Goal: Task Accomplishment & Management: Manage account settings

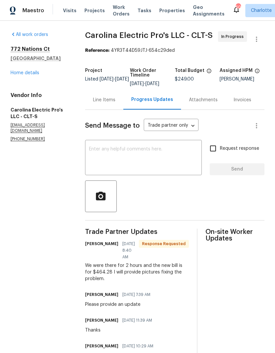
click at [111, 103] on div "Line Items" at bounding box center [104, 100] width 22 height 7
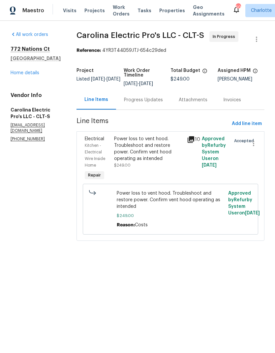
click at [192, 143] on icon at bounding box center [191, 139] width 7 height 7
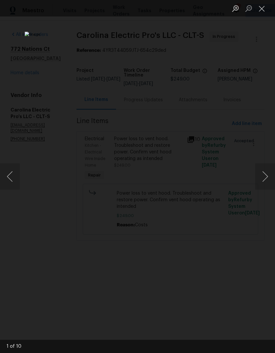
click at [264, 175] on button "Next image" at bounding box center [265, 176] width 20 height 26
click at [263, 175] on button "Next image" at bounding box center [265, 176] width 20 height 26
click at [262, 176] on button "Next image" at bounding box center [265, 176] width 20 height 26
click at [263, 177] on button "Next image" at bounding box center [265, 176] width 20 height 26
click at [264, 178] on button "Next image" at bounding box center [265, 176] width 20 height 26
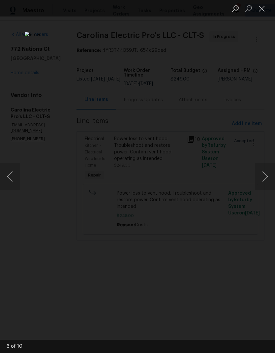
click at [265, 178] on button "Next image" at bounding box center [265, 176] width 20 height 26
click at [264, 176] on button "Next image" at bounding box center [265, 176] width 20 height 26
click at [264, 174] on button "Next image" at bounding box center [265, 176] width 20 height 26
click at [264, 173] on button "Next image" at bounding box center [265, 176] width 20 height 26
click at [266, 171] on button "Next image" at bounding box center [265, 176] width 20 height 26
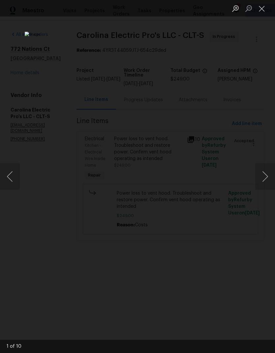
click at [263, 188] on button "Next image" at bounding box center [265, 176] width 20 height 26
click at [260, 188] on button "Next image" at bounding box center [265, 176] width 20 height 26
click at [260, 187] on button "Next image" at bounding box center [265, 176] width 20 height 26
click at [262, 183] on button "Next image" at bounding box center [265, 176] width 20 height 26
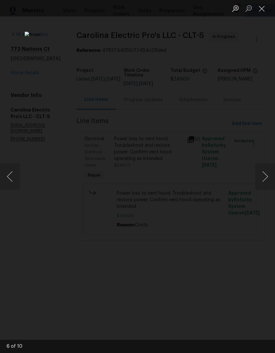
click at [262, 181] on button "Next image" at bounding box center [265, 176] width 20 height 26
click at [261, 181] on button "Next image" at bounding box center [265, 176] width 20 height 26
click at [258, 14] on button "Close lightbox" at bounding box center [261, 9] width 13 height 12
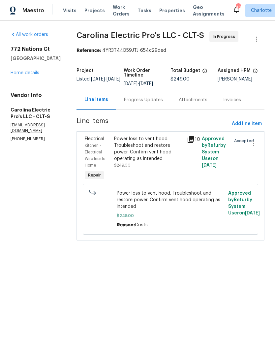
click at [165, 108] on div "Progress Updates" at bounding box center [143, 99] width 55 height 19
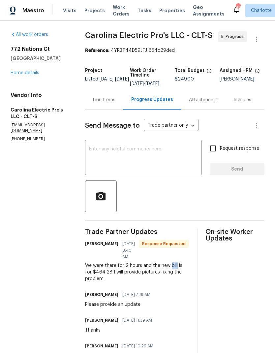
copy div "We were there for 2 hours and the new bill is for $464.28"
click at [120, 107] on div "Line Items" at bounding box center [104, 99] width 38 height 19
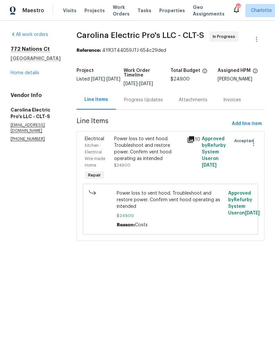
click at [110, 142] on div "Electrical" at bounding box center [97, 139] width 25 height 7
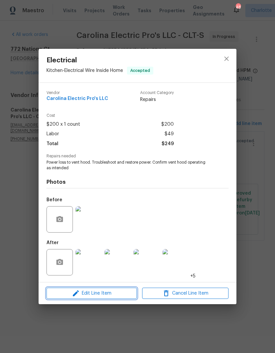
click at [97, 293] on span "Edit Line Item" at bounding box center [91, 293] width 86 height 8
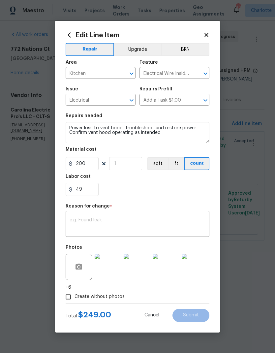
click at [123, 229] on textarea at bounding box center [138, 225] width 136 height 14
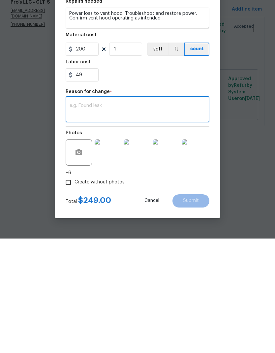
click at [113, 218] on textarea at bounding box center [138, 225] width 136 height 14
paste textarea "We were there for 2 hours and the new bill is for $464.28"
type textarea "We were there for 2 hours and the new bill is for $464.28"
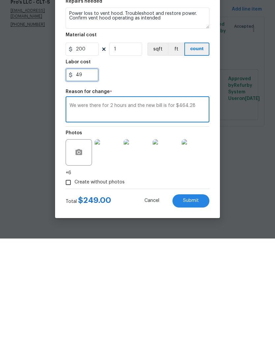
click at [89, 183] on input "49" at bounding box center [82, 189] width 33 height 13
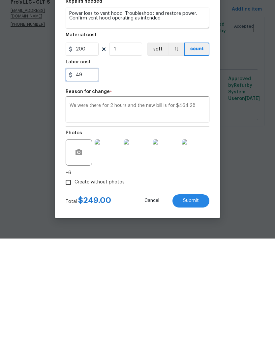
type input "4"
type input "400"
click at [93, 157] on input "200" at bounding box center [82, 163] width 33 height 13
type input "64.28"
click at [189, 290] on div "Create without photos" at bounding box center [138, 296] width 144 height 13
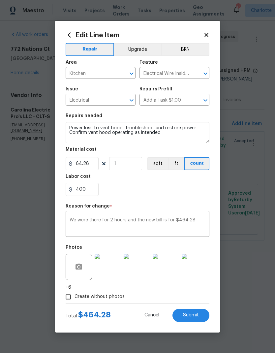
click at [198, 314] on span "Submit" at bounding box center [191, 315] width 16 height 5
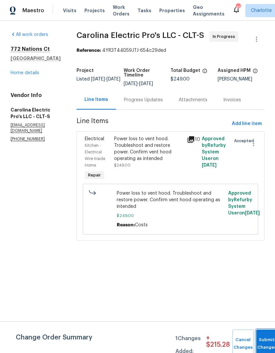
click at [263, 335] on button "Submit Changes" at bounding box center [266, 343] width 21 height 28
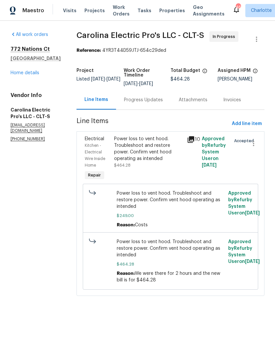
click at [163, 109] on div "Progress Updates" at bounding box center [143, 99] width 55 height 19
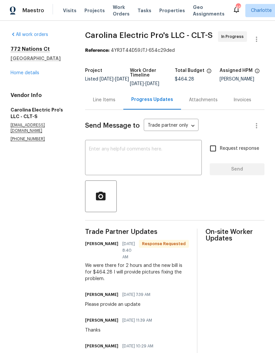
click at [161, 162] on textarea at bounding box center [143, 158] width 109 height 23
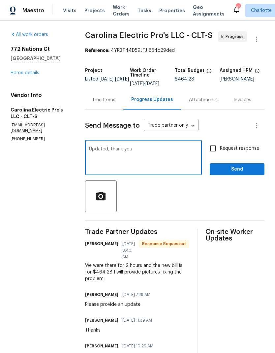
type textarea "Updated, thank you"
click at [253, 173] on span "Send" at bounding box center [237, 169] width 44 height 8
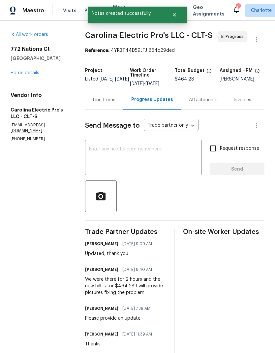
click at [13, 75] on link "Home details" at bounding box center [25, 73] width 29 height 5
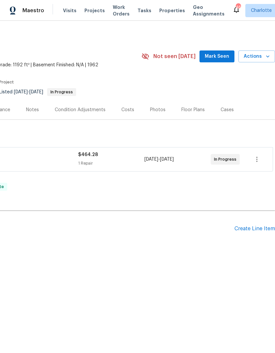
scroll to position [0, 98]
click at [223, 57] on span "Mark Seen" at bounding box center [217, 56] width 24 height 8
